Goal: Book appointment/travel/reservation

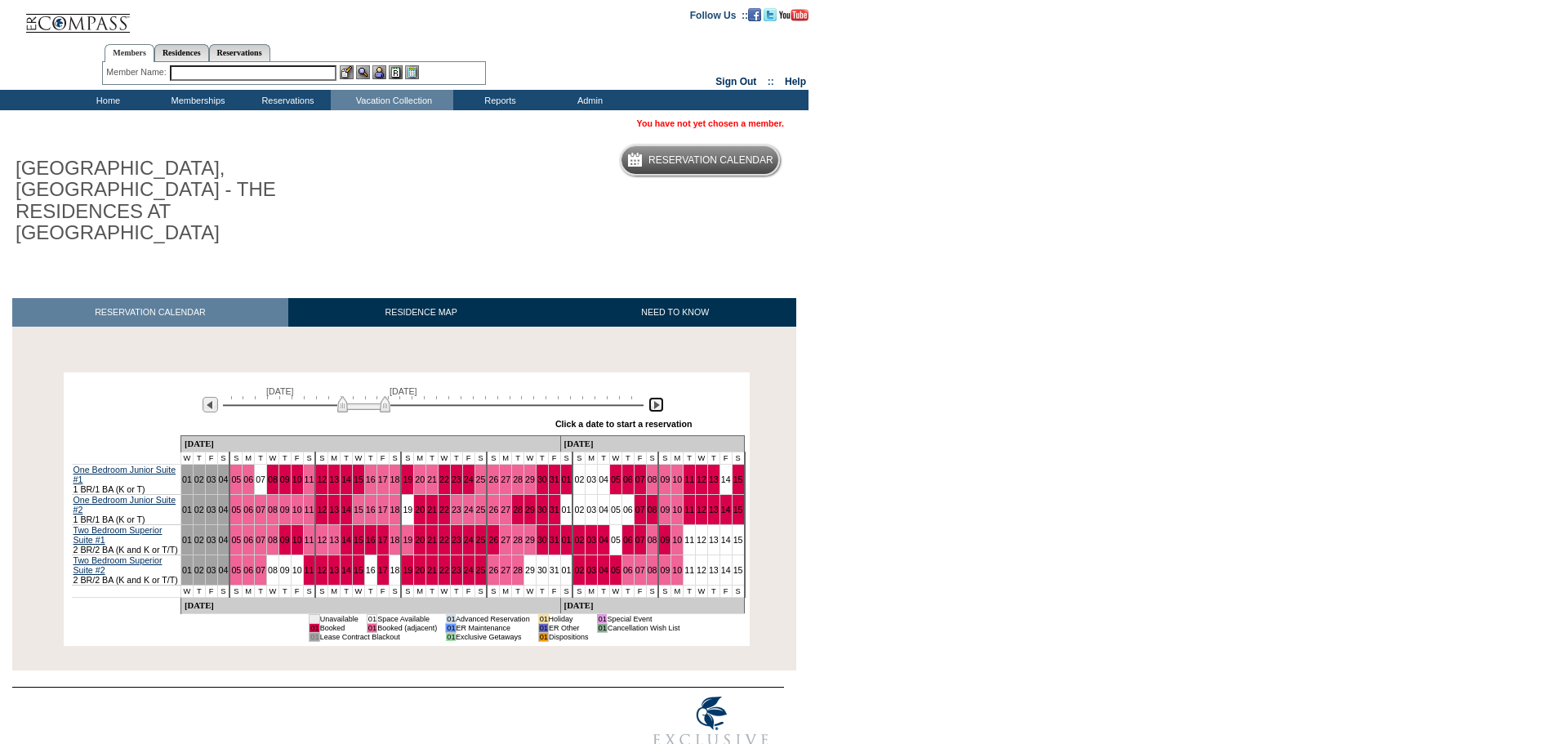
click at [658, 397] on img at bounding box center [655, 404] width 15 height 15
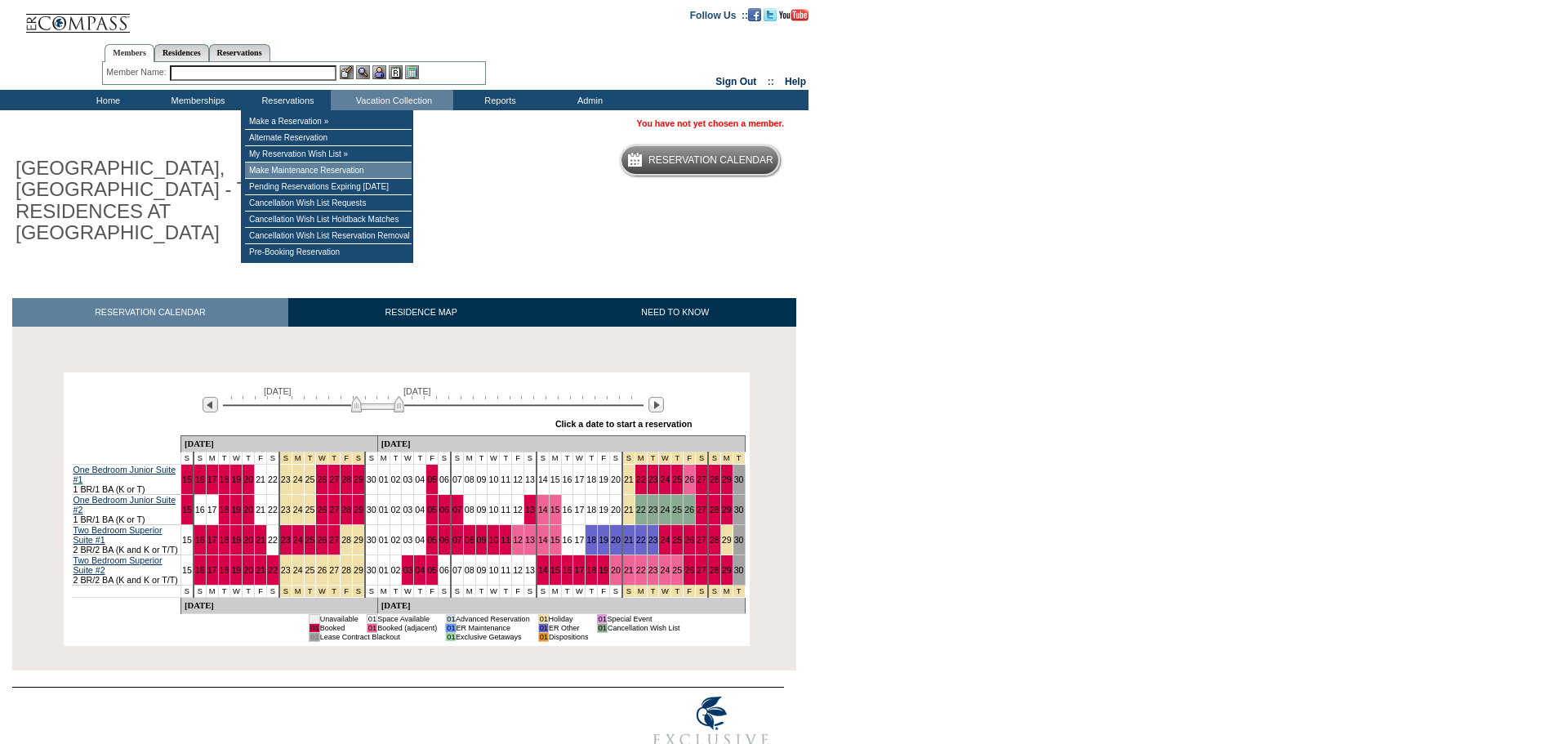
click at [296, 173] on td "Make Maintenance Reservation" at bounding box center [327, 170] width 167 height 16
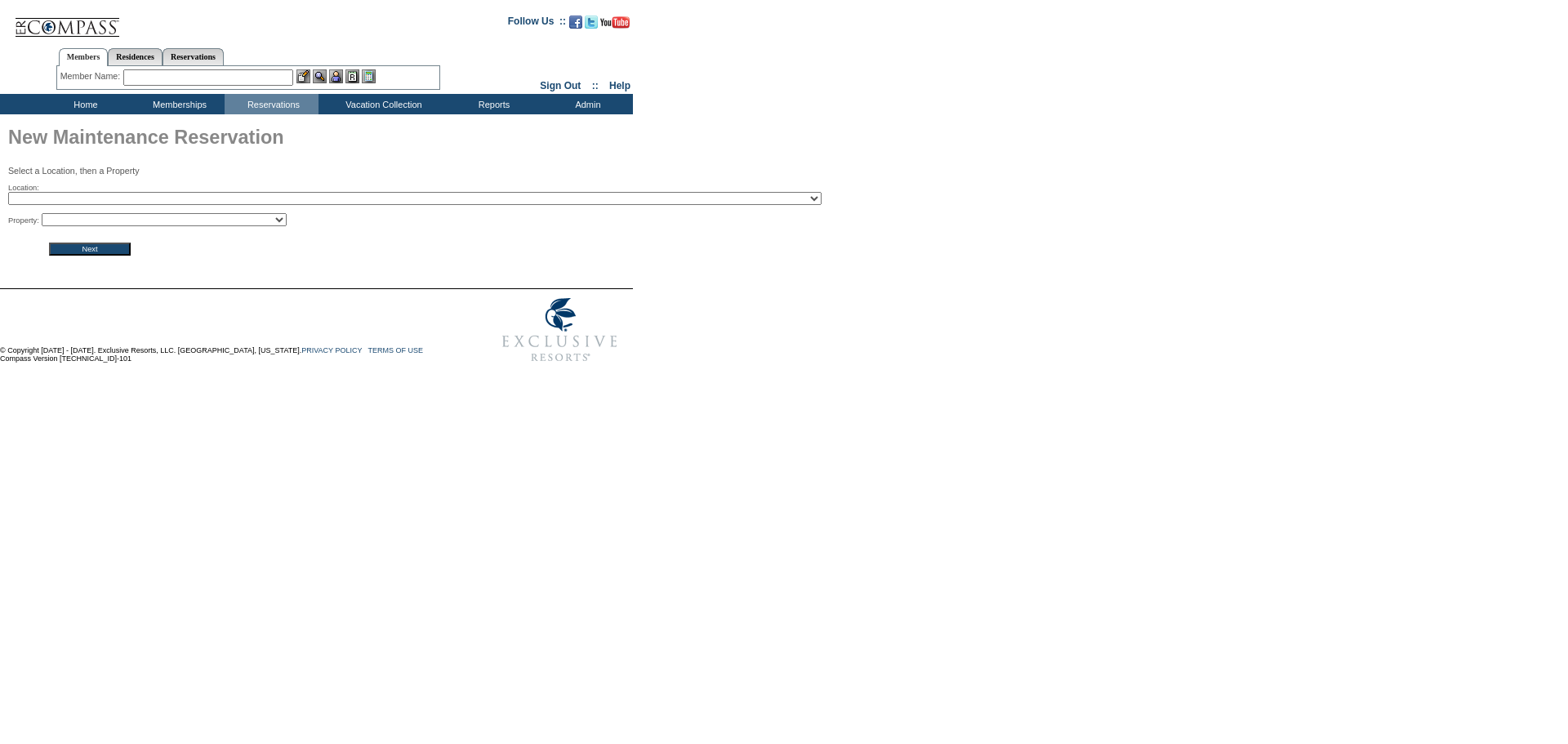
click at [571, 202] on select "2024 The Founders Cup - Eden Club Founders Cup 2025 [US_STATE] [GEOGRAPHIC_DATA…" at bounding box center [414, 198] width 813 height 13
select select "393"
click at [8, 193] on select "2024 The Founders Cup - Eden Club Founders Cup 2025 Kentucky Derby - 2025 Kentu…" at bounding box center [414, 198] width 813 height 13
click at [185, 222] on select "The Peninsula Paris: The Historic Suite - The Peninsula Paris: Deluxe Suite - T…" at bounding box center [164, 219] width 244 height 13
click at [344, 205] on select "2024 The Founders Cup - Eden Club Founders Cup 2025 Kentucky Derby - 2025 Kentu…" at bounding box center [414, 198] width 813 height 13
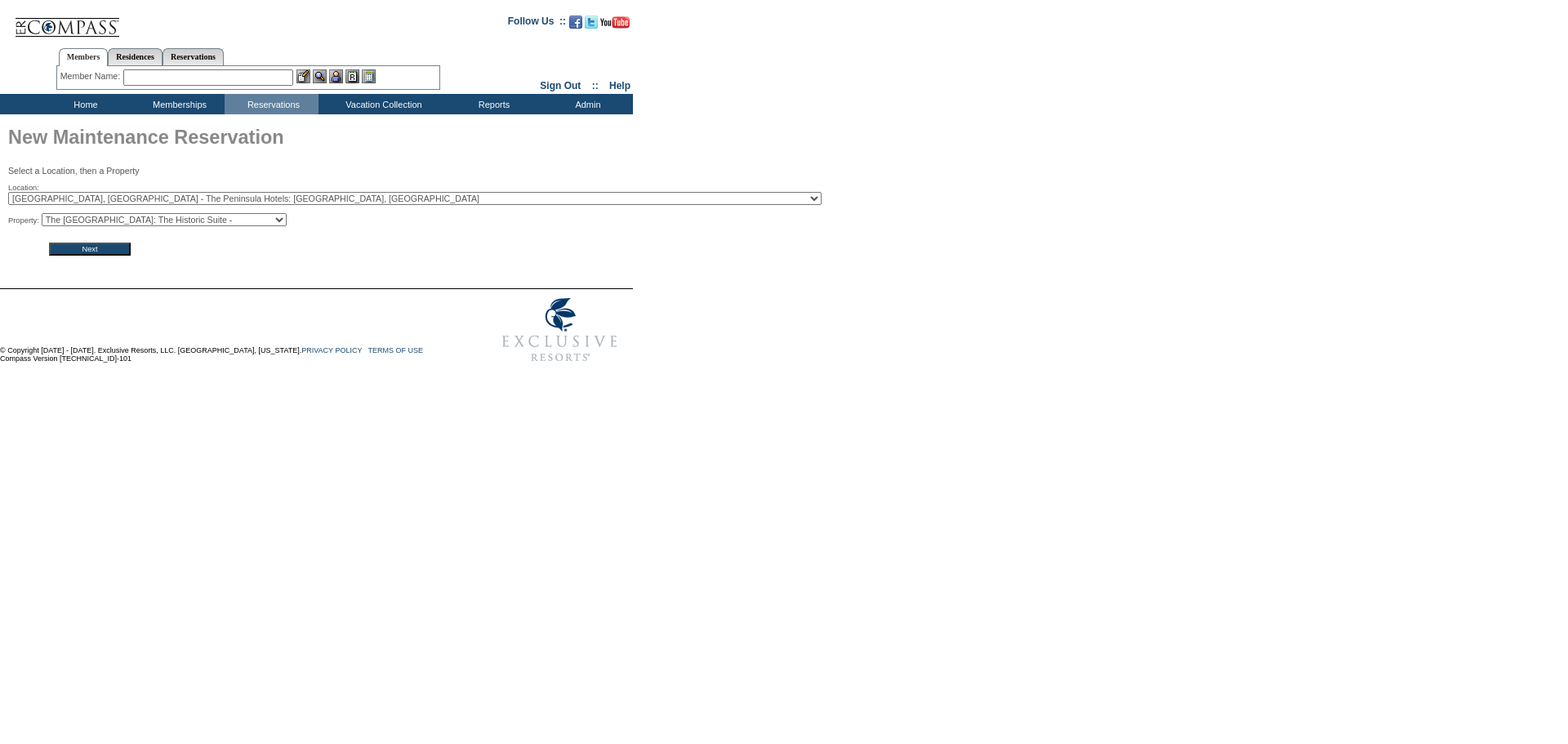
select select "591"
click at [8, 193] on select "2024 The Founders Cup - Eden Club Founders Cup 2025 Kentucky Derby - 2025 Kentu…" at bounding box center [414, 198] width 813 height 13
